Goal: Transaction & Acquisition: Purchase product/service

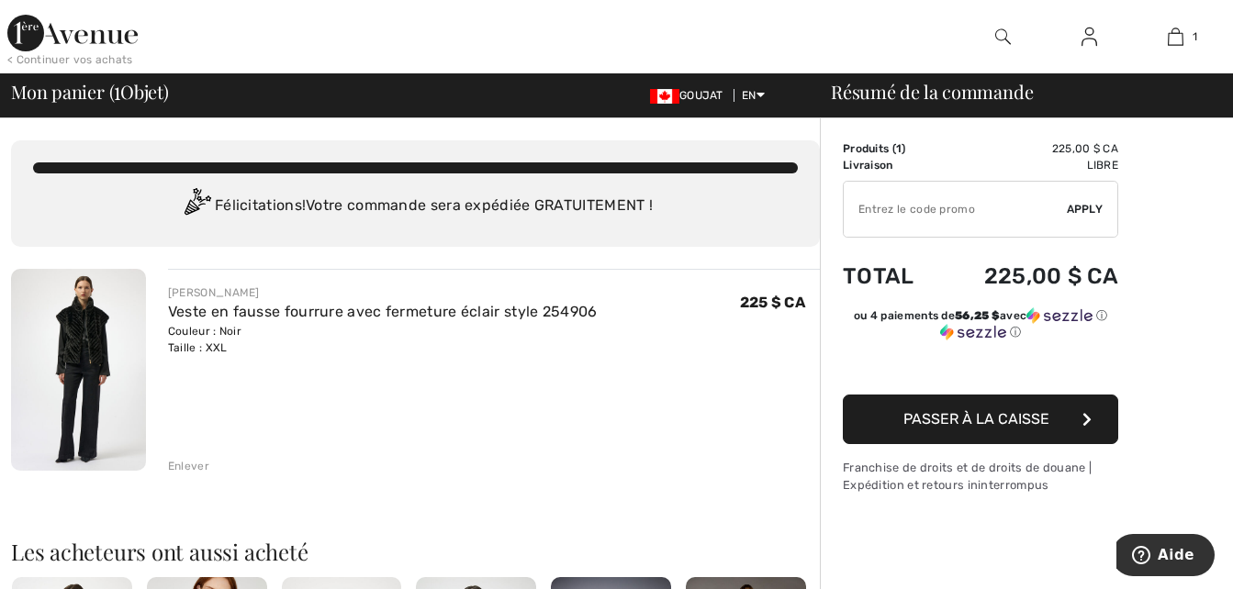
type input "NEW15"
type input "SALEAVENUE"
type input "FLASH15"
type input "NEW10"
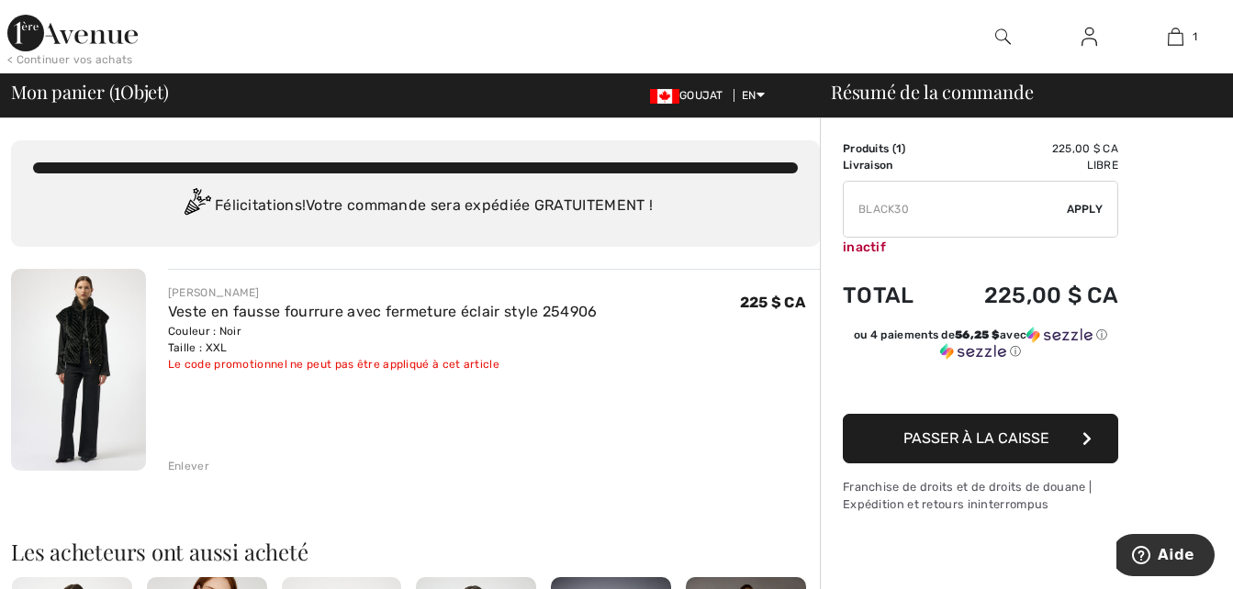
type input "FREEXPRESS"
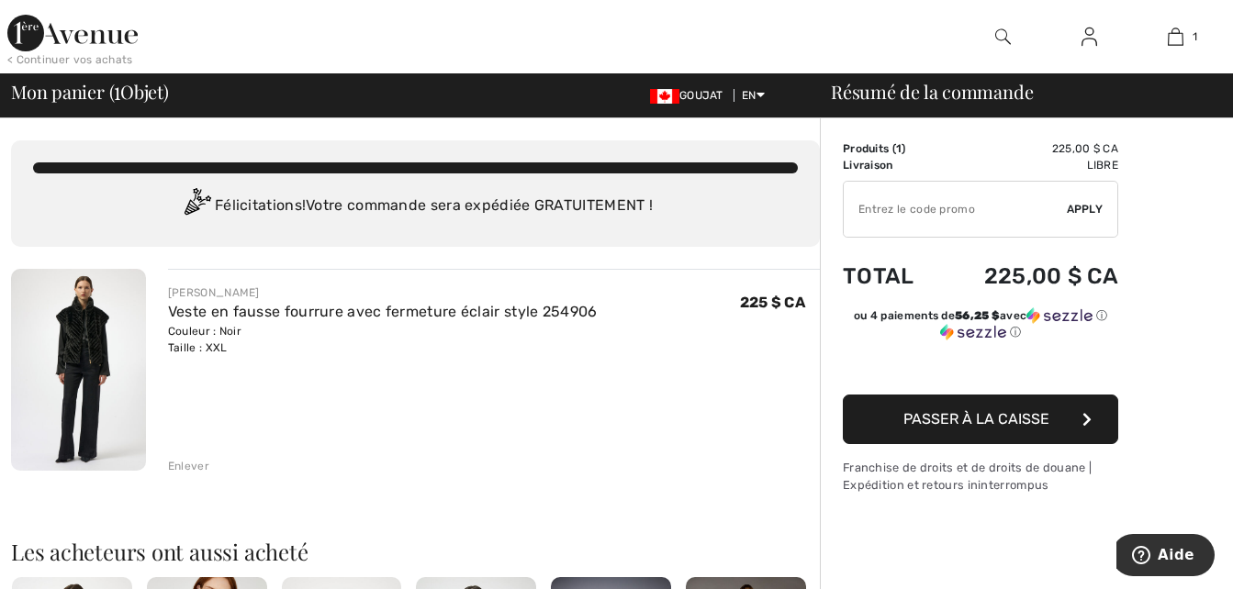
type input "FREEDENIMBAG"
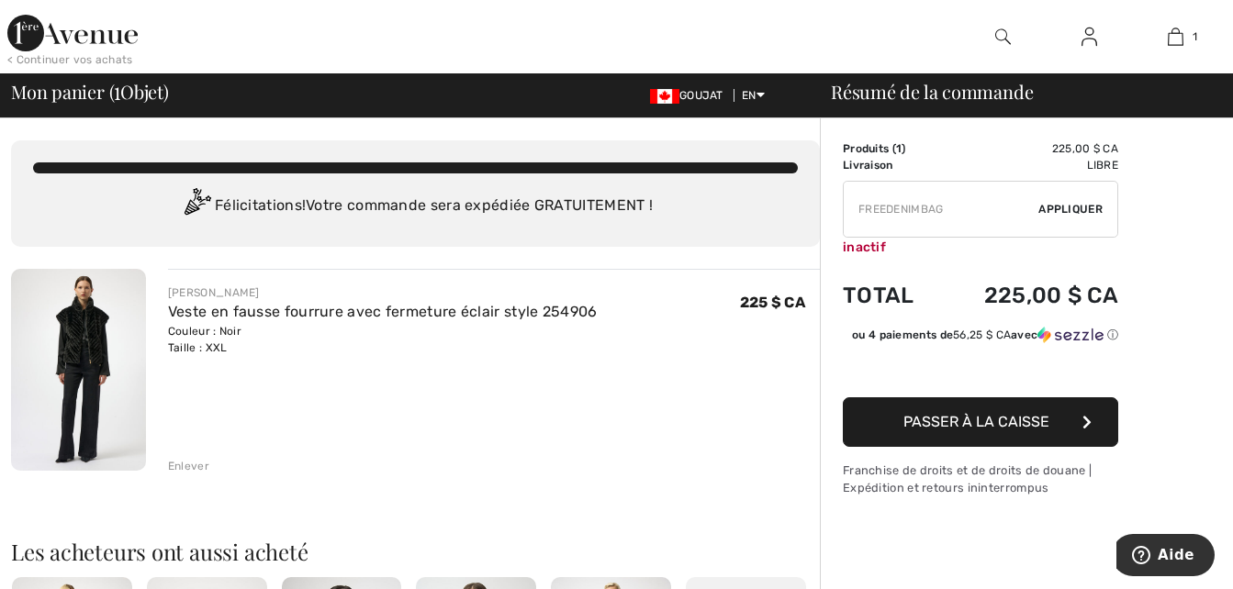
click at [897, 212] on html "We value your privacy We use cookies to enhance your browsing experience, serve…" at bounding box center [616, 294] width 1233 height 589
type input "FREEGIFT"
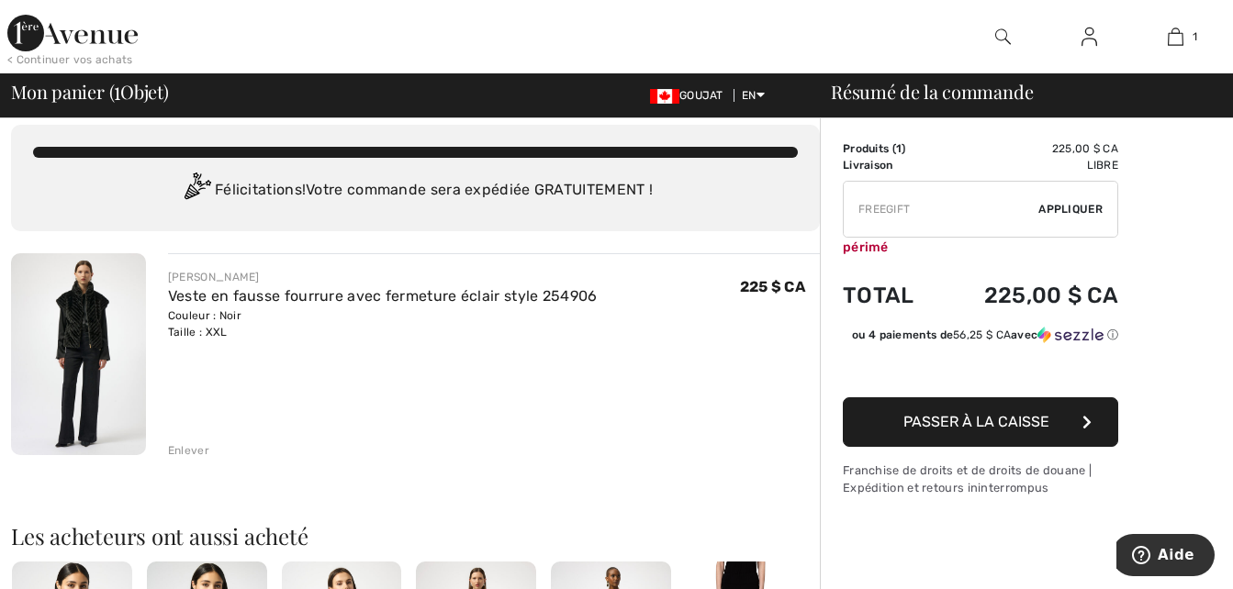
type input "MAMA"
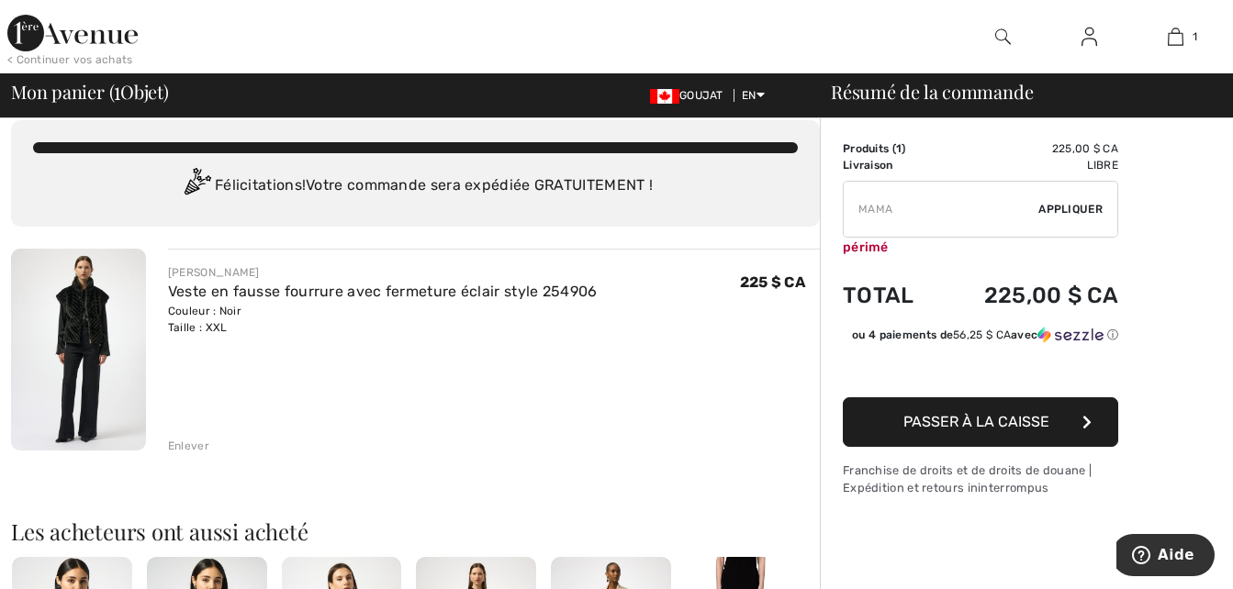
scroll to position [37, 0]
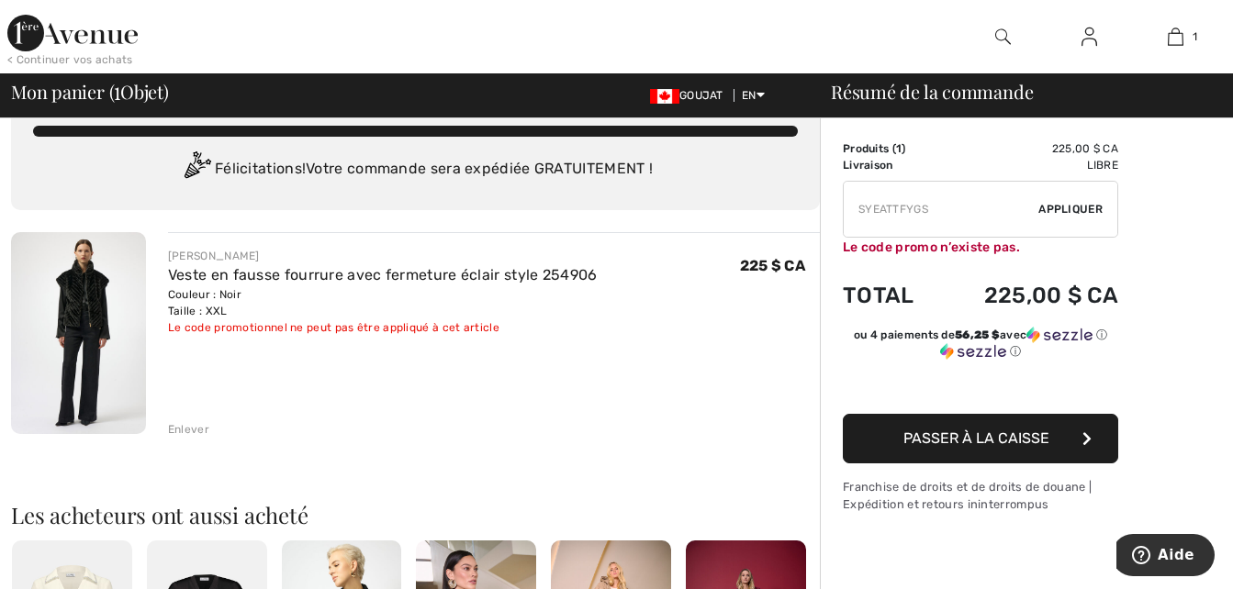
type input "FREEPANT"
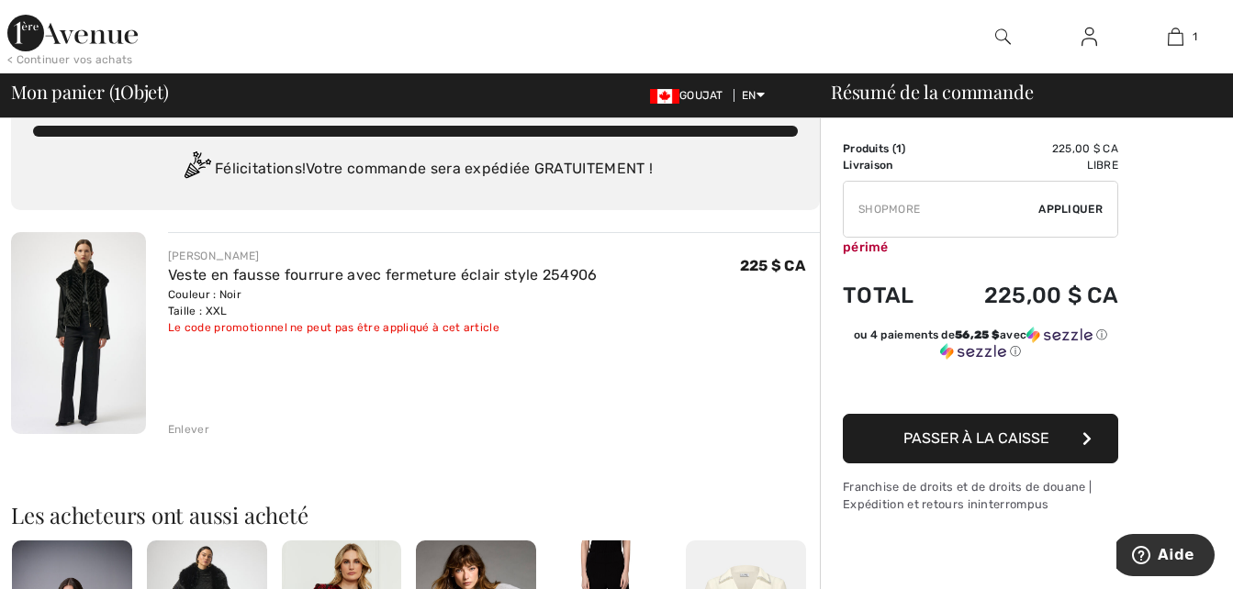
type input "SH0PM0RE"
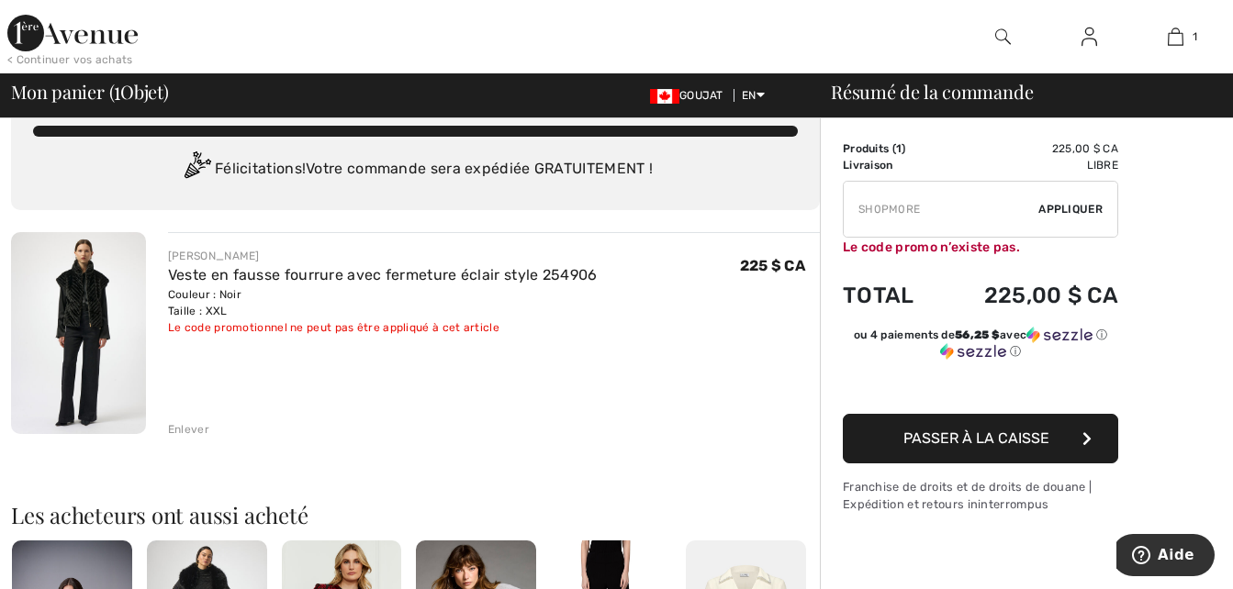
click at [88, 321] on img at bounding box center [78, 333] width 135 height 202
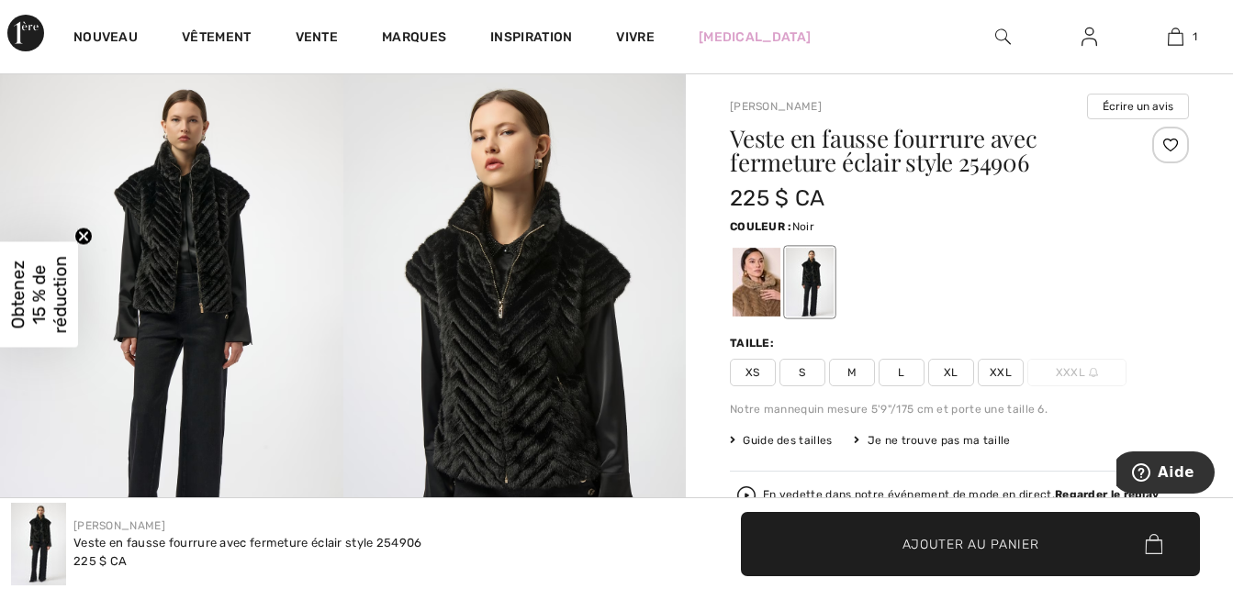
scroll to position [159, 0]
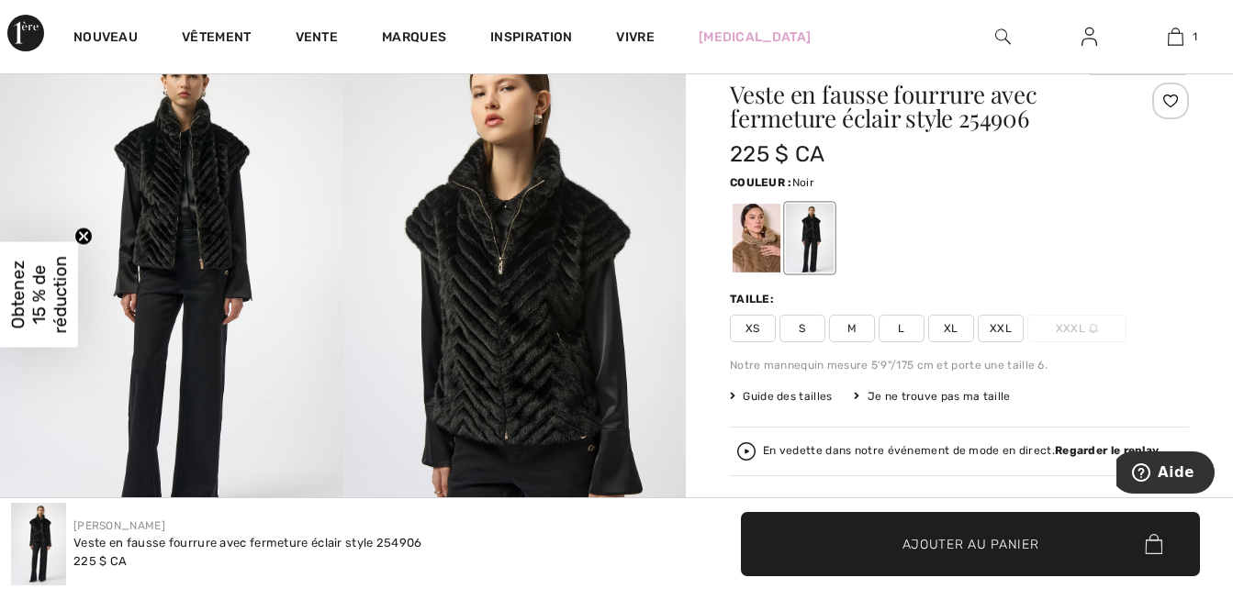
click at [1002, 37] on img at bounding box center [1003, 37] width 16 height 22
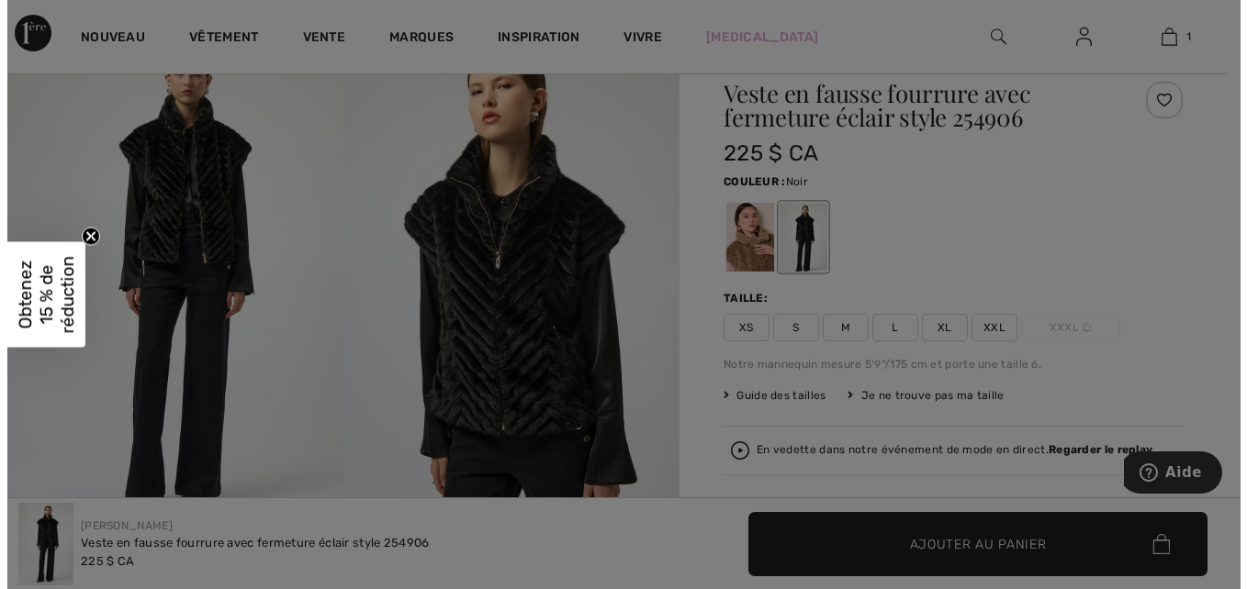
scroll to position [160, 0]
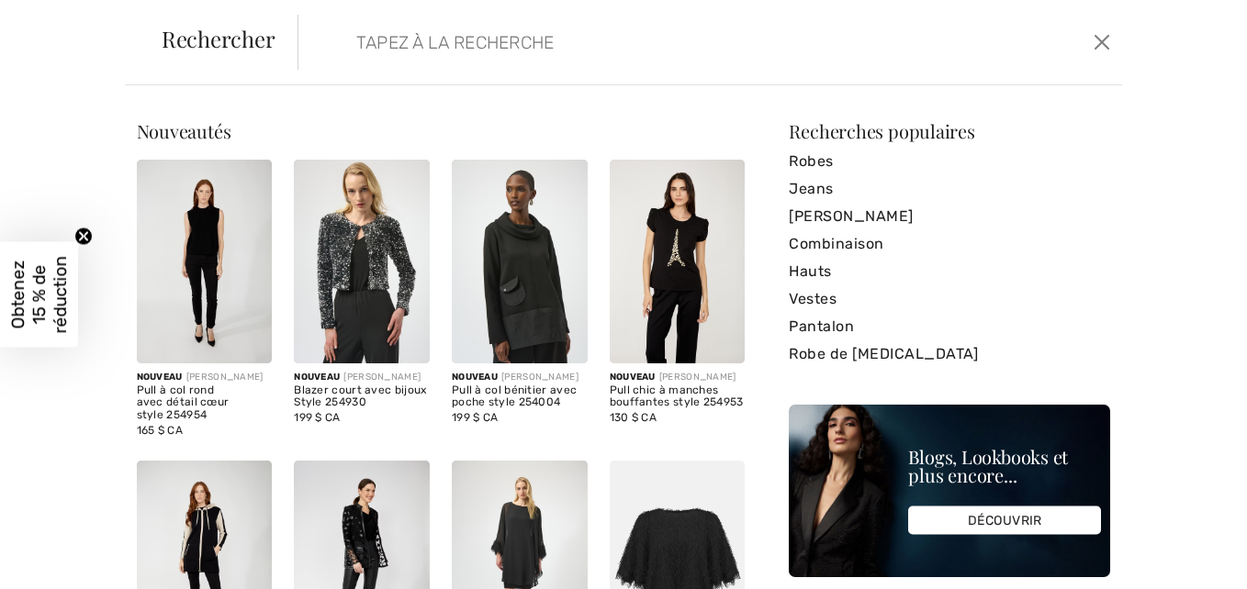
click at [364, 65] on input "search" at bounding box center [621, 42] width 559 height 55
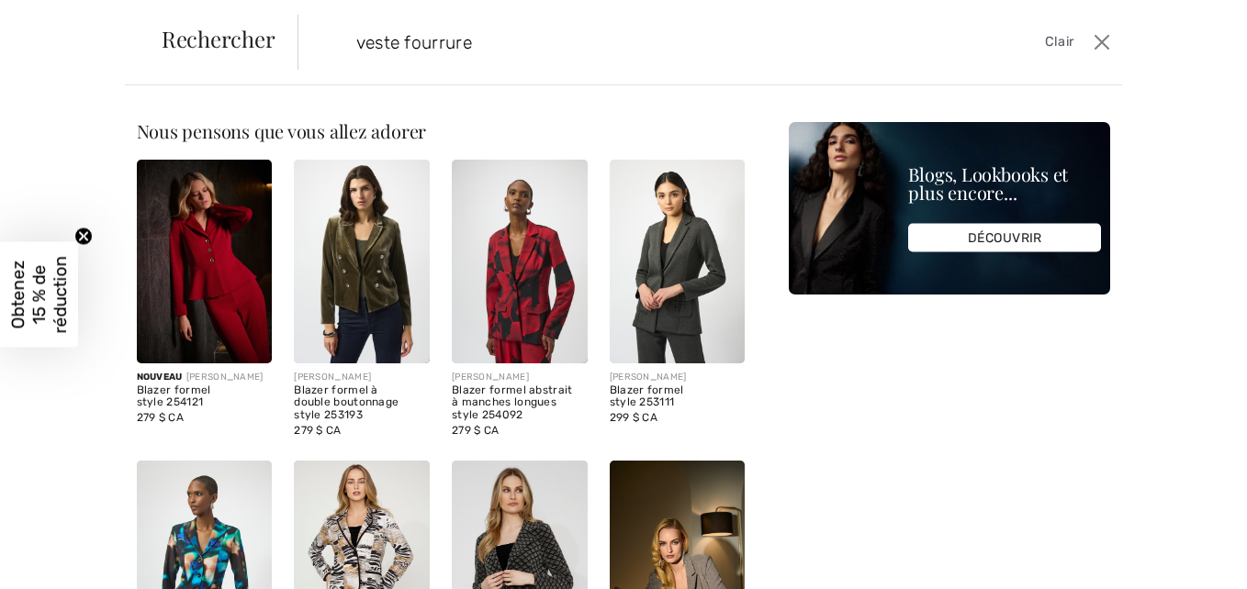
type input "veste fourrure"
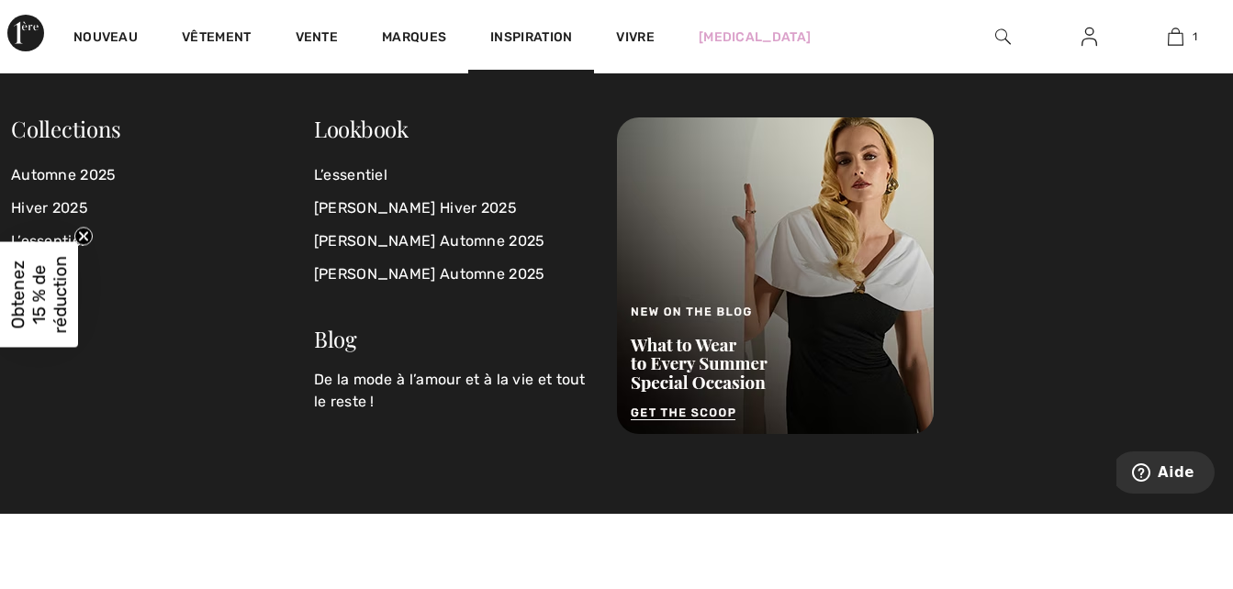
click at [1002, 38] on img at bounding box center [1003, 37] width 16 height 22
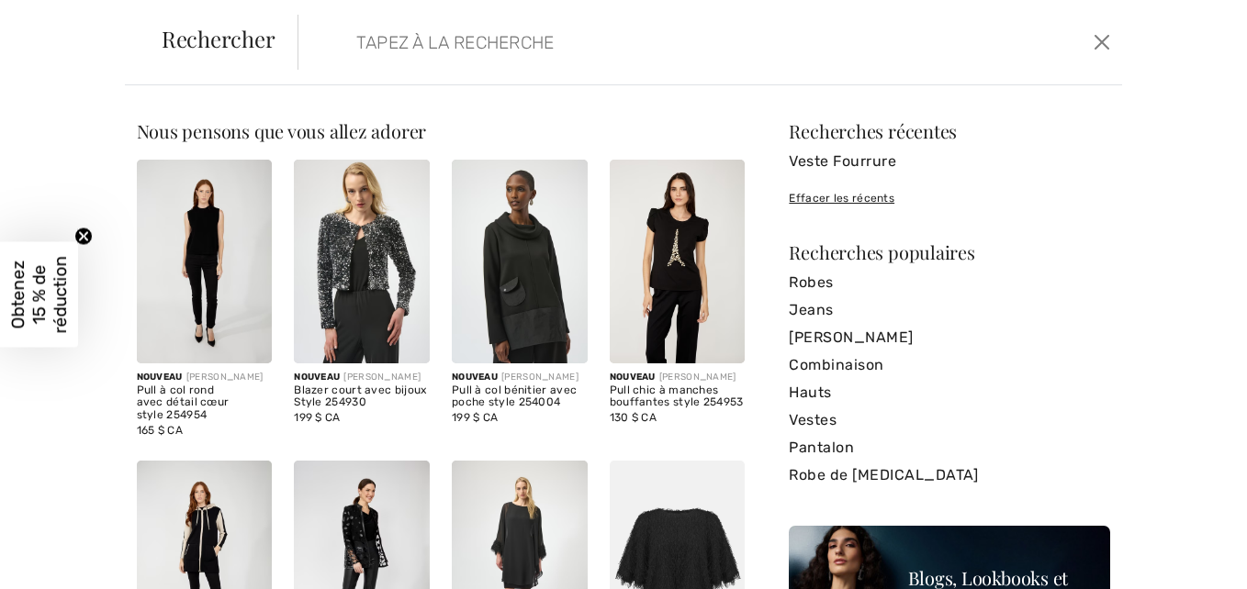
click at [437, 48] on input "search" at bounding box center [621, 42] width 559 height 55
click at [437, 48] on input "fkh" at bounding box center [621, 42] width 559 height 55
type input "f"
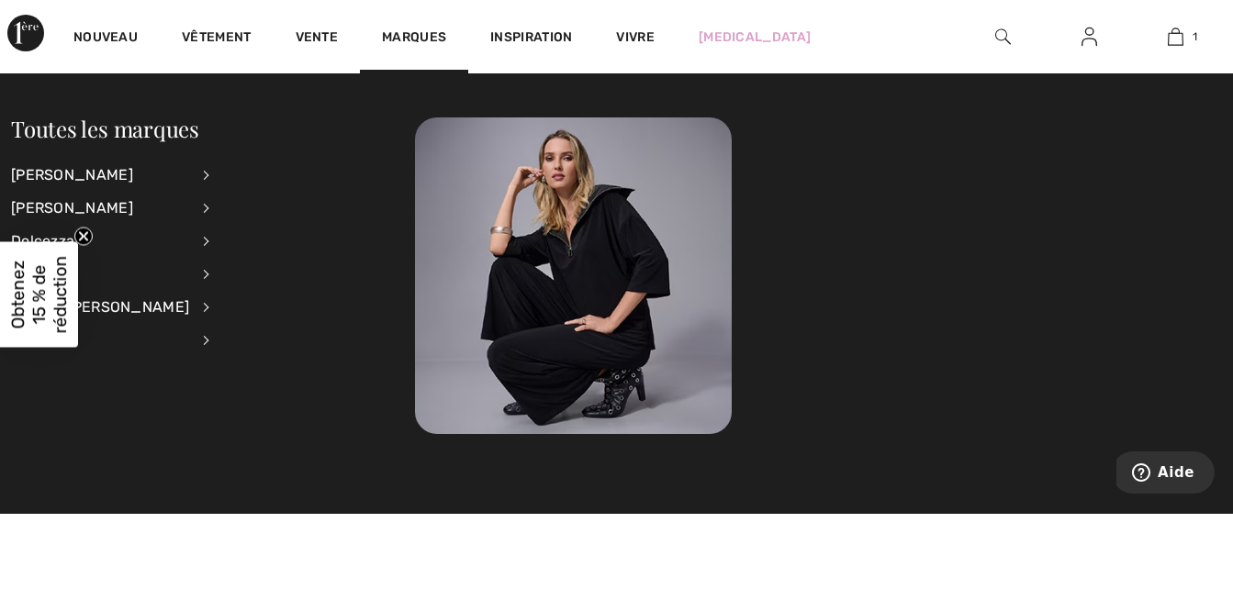
click at [991, 35] on div at bounding box center [1002, 36] width 86 height 73
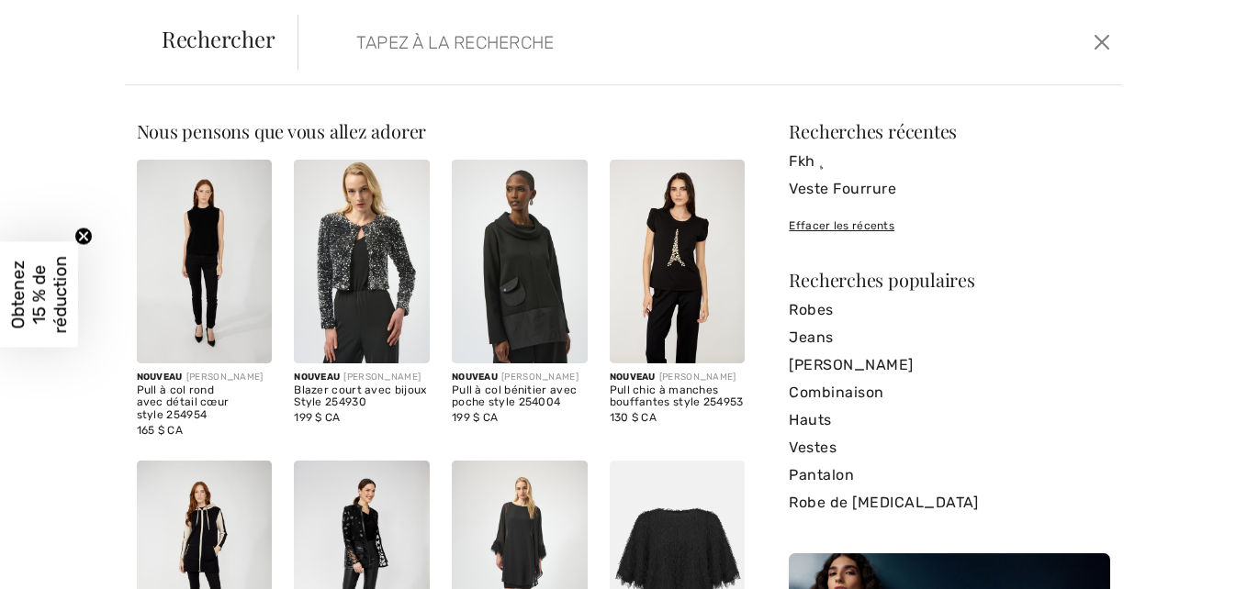
click at [420, 44] on input "search" at bounding box center [621, 42] width 559 height 55
click at [420, 44] on input "v" at bounding box center [621, 42] width 559 height 55
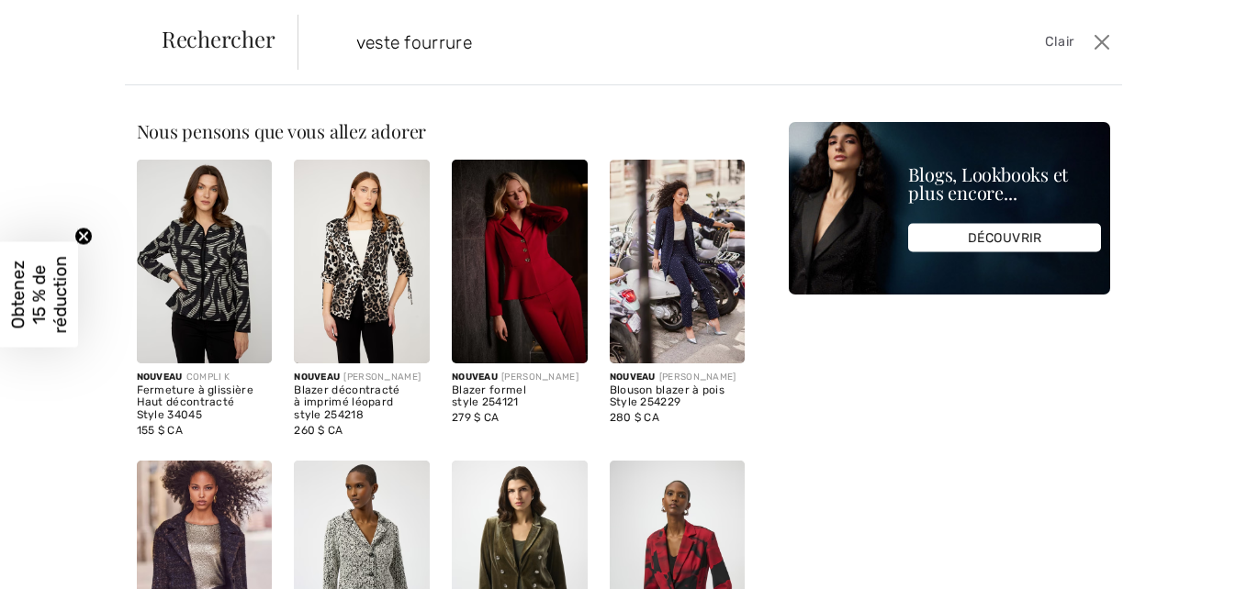
type input "veste fourrure"
